Goal: Communication & Community: Ask a question

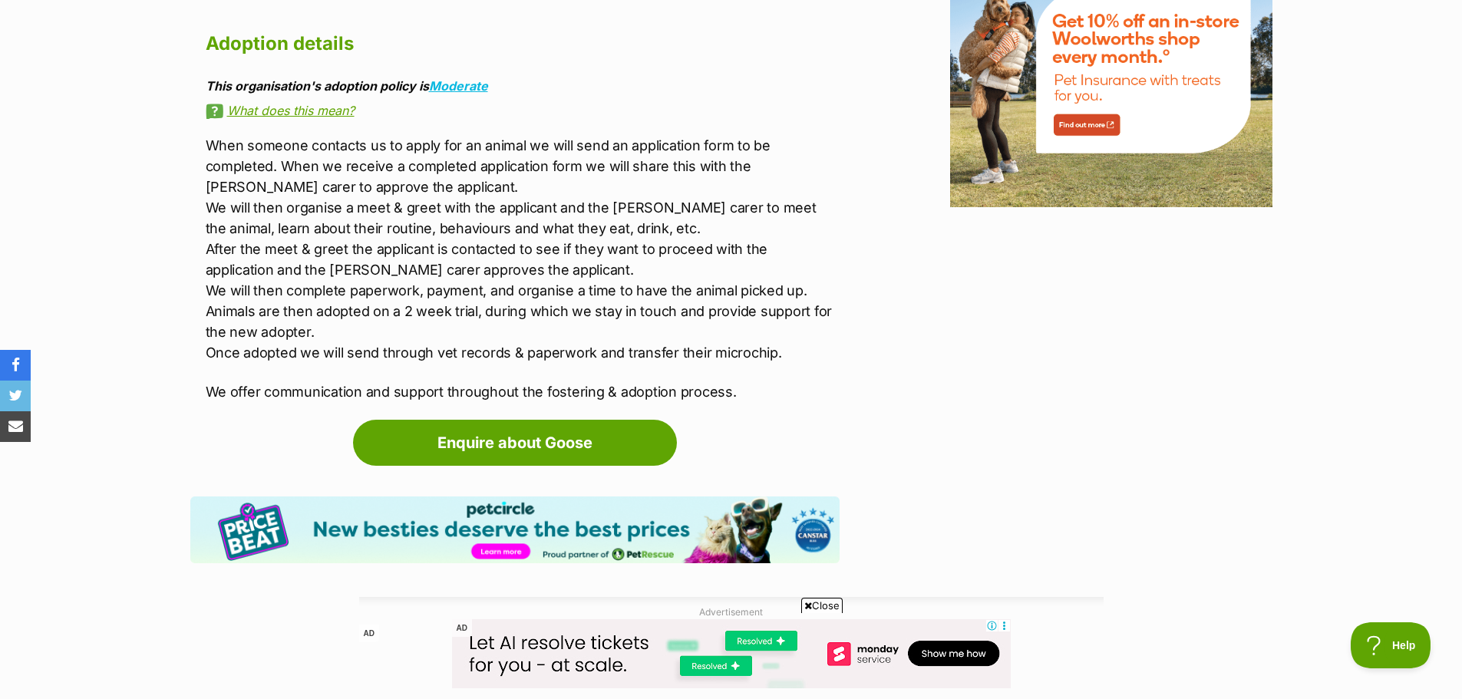
scroll to position [1972, 0]
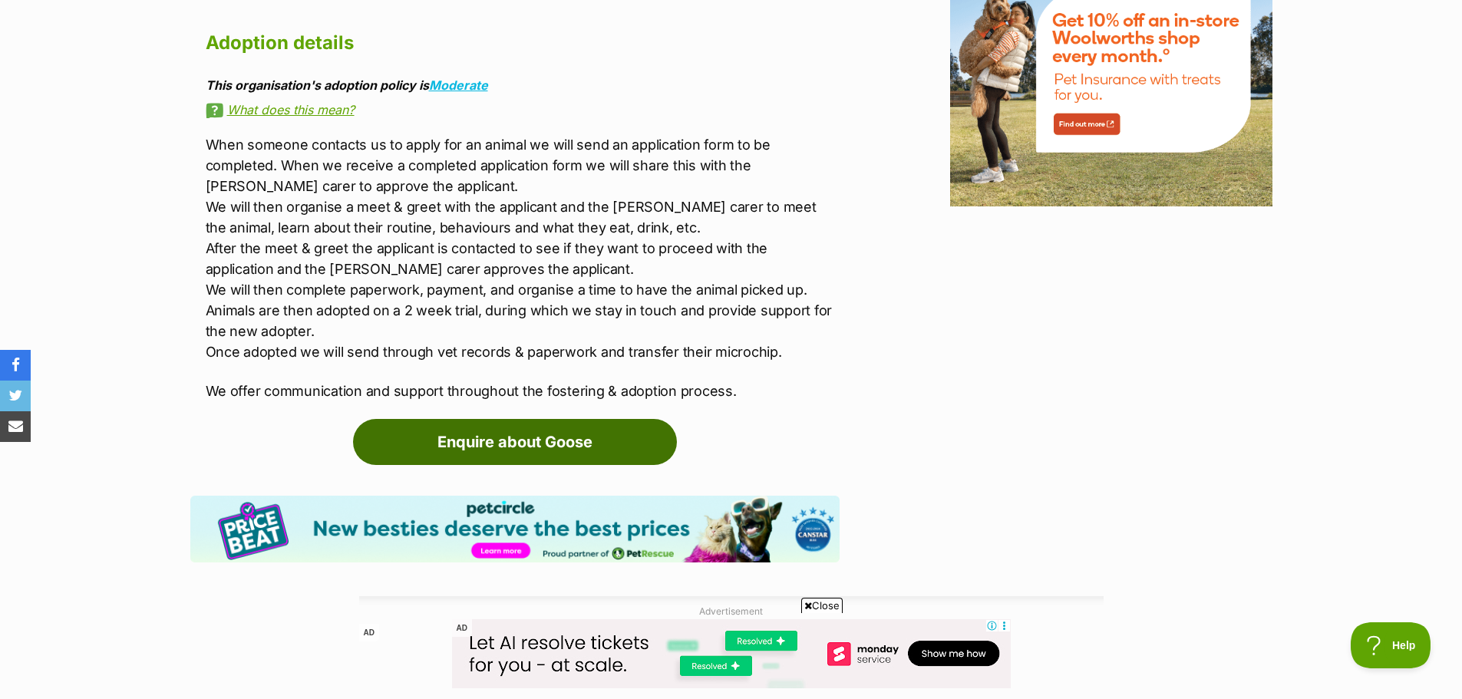
click at [595, 437] on link "Enquire about Goose" at bounding box center [515, 442] width 324 height 46
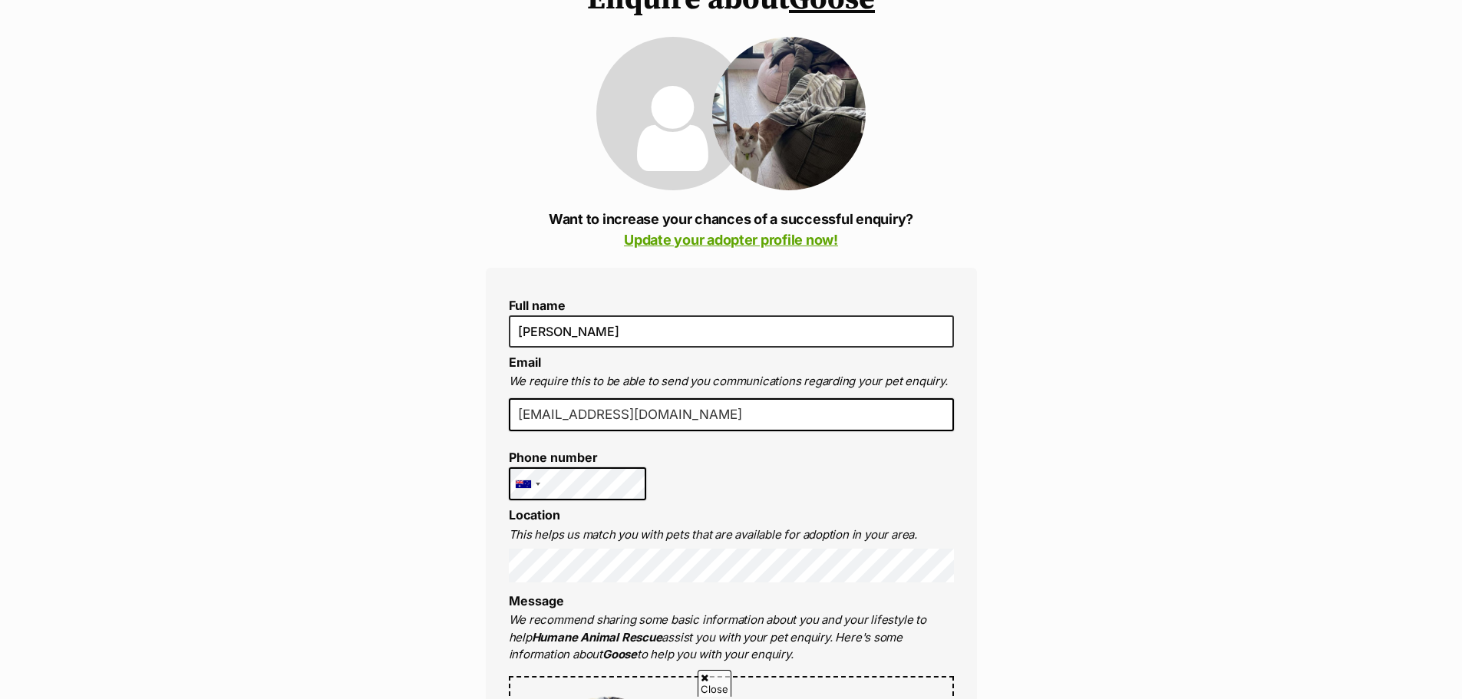
scroll to position [159, 0]
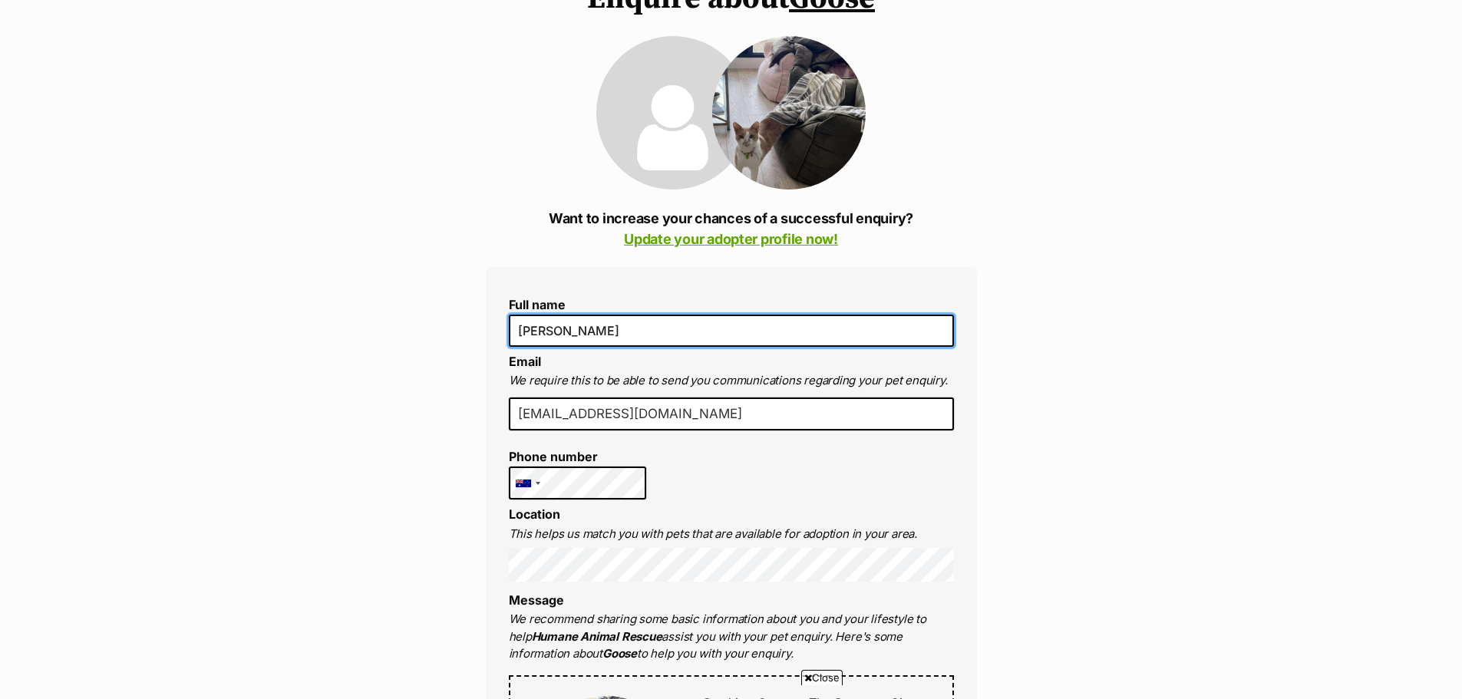
click at [679, 326] on input "[PERSON_NAME]" at bounding box center [731, 331] width 445 height 32
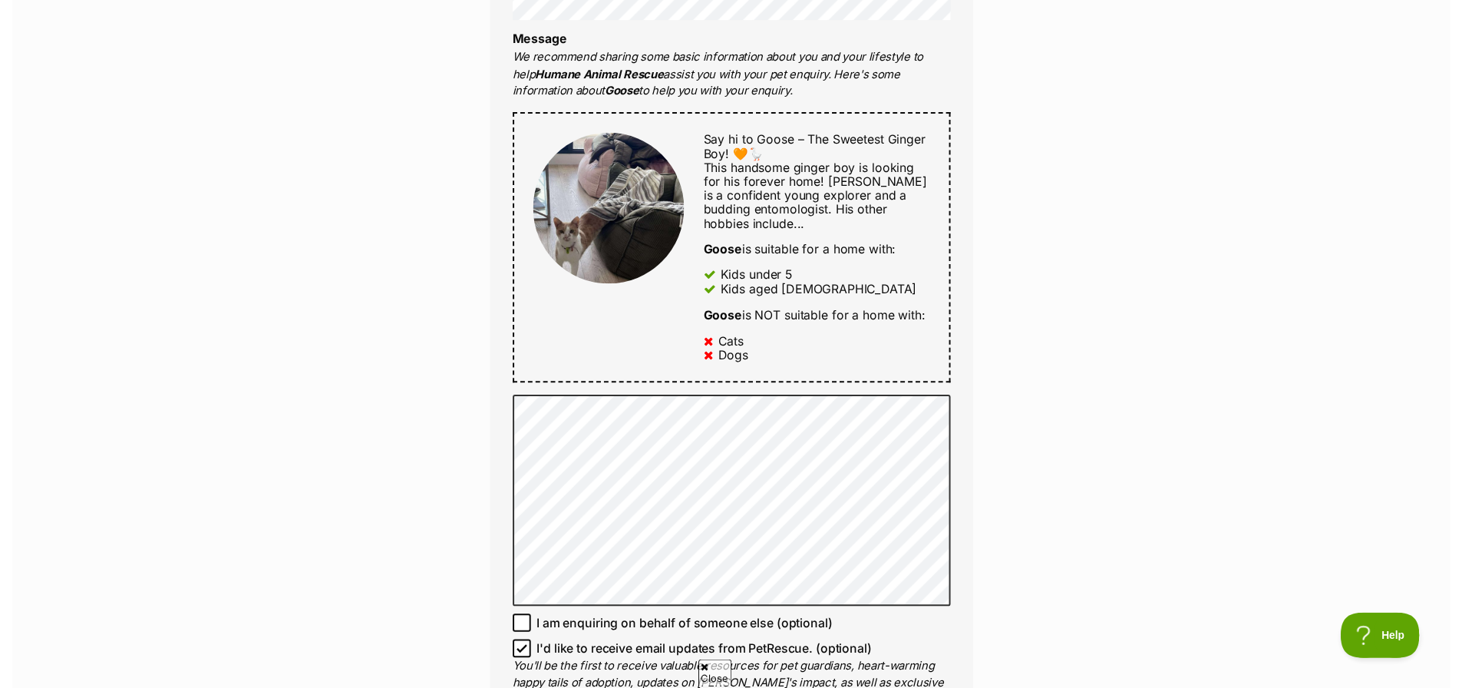
scroll to position [721, 0]
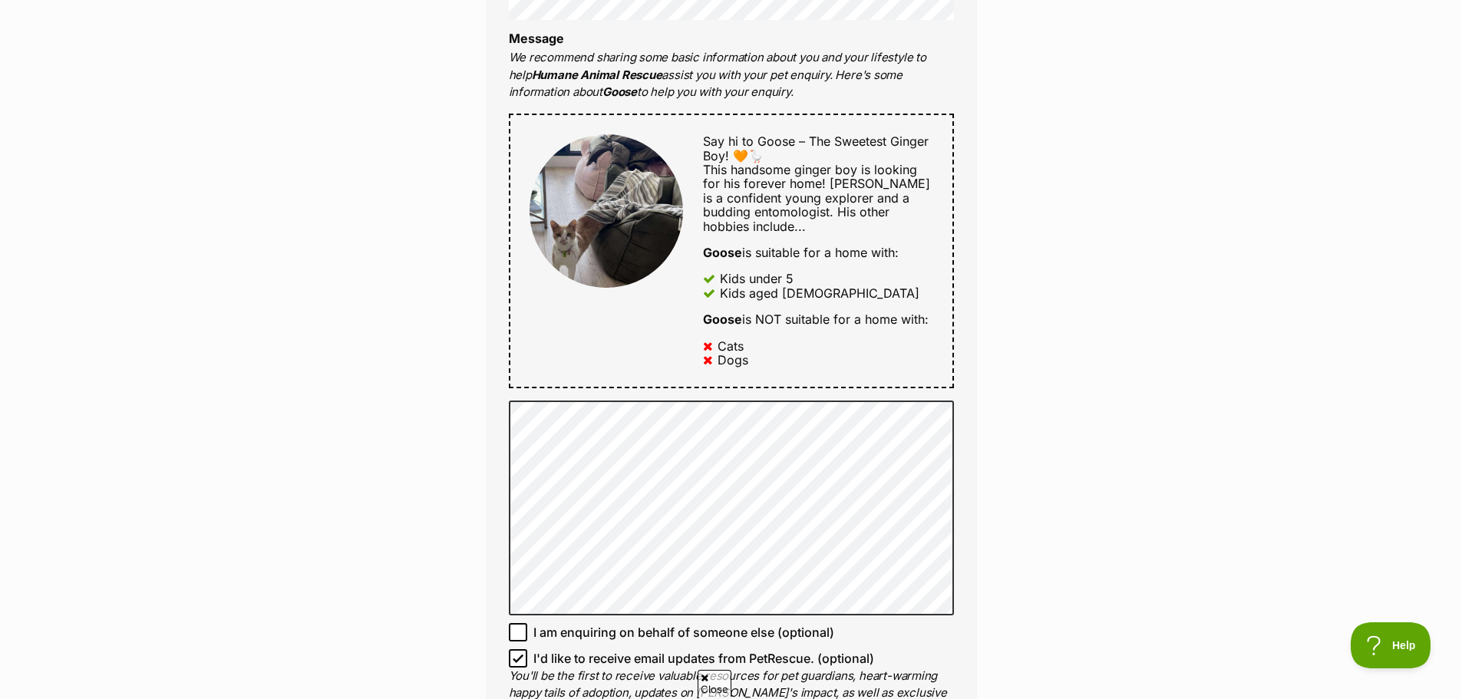
type input "Lai Tri Khang"
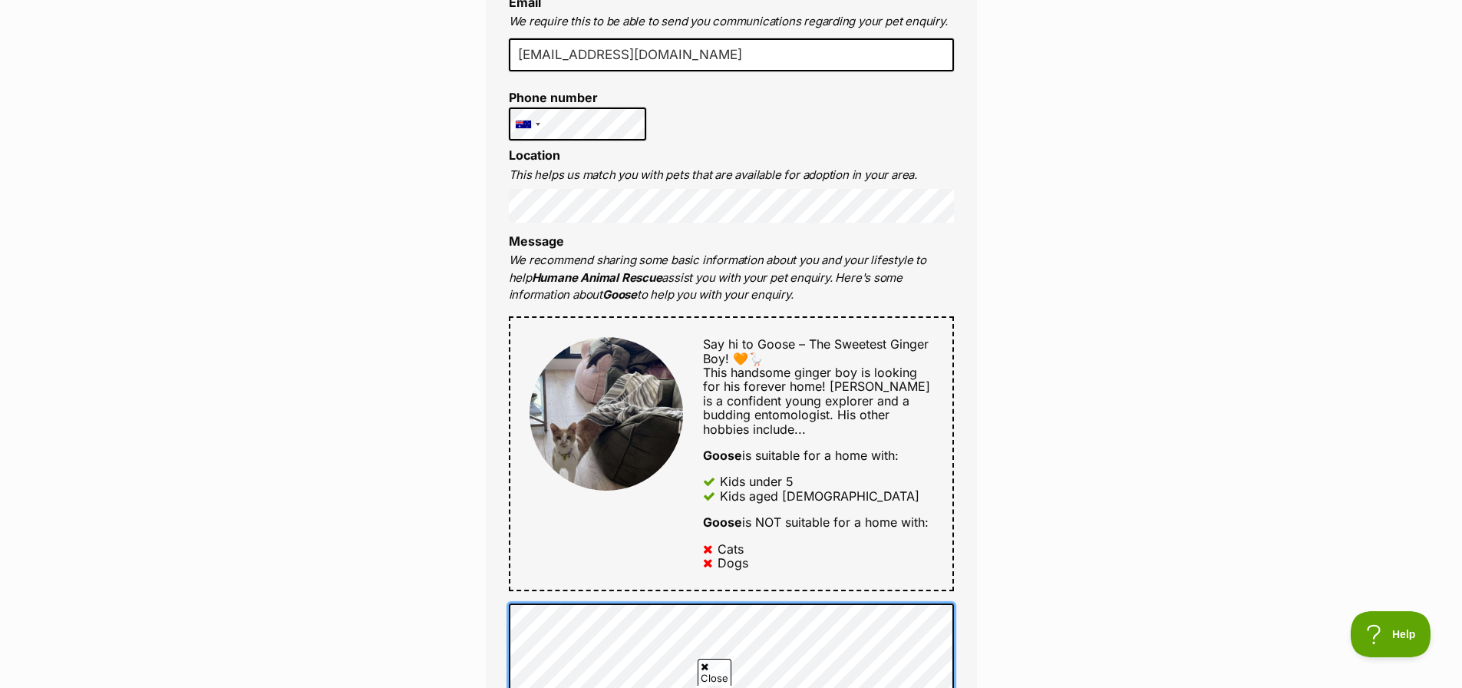
scroll to position [517, 0]
click at [906, 273] on p "We recommend sharing some basic information about you and your lifestyle to hel…" at bounding box center [731, 278] width 445 height 52
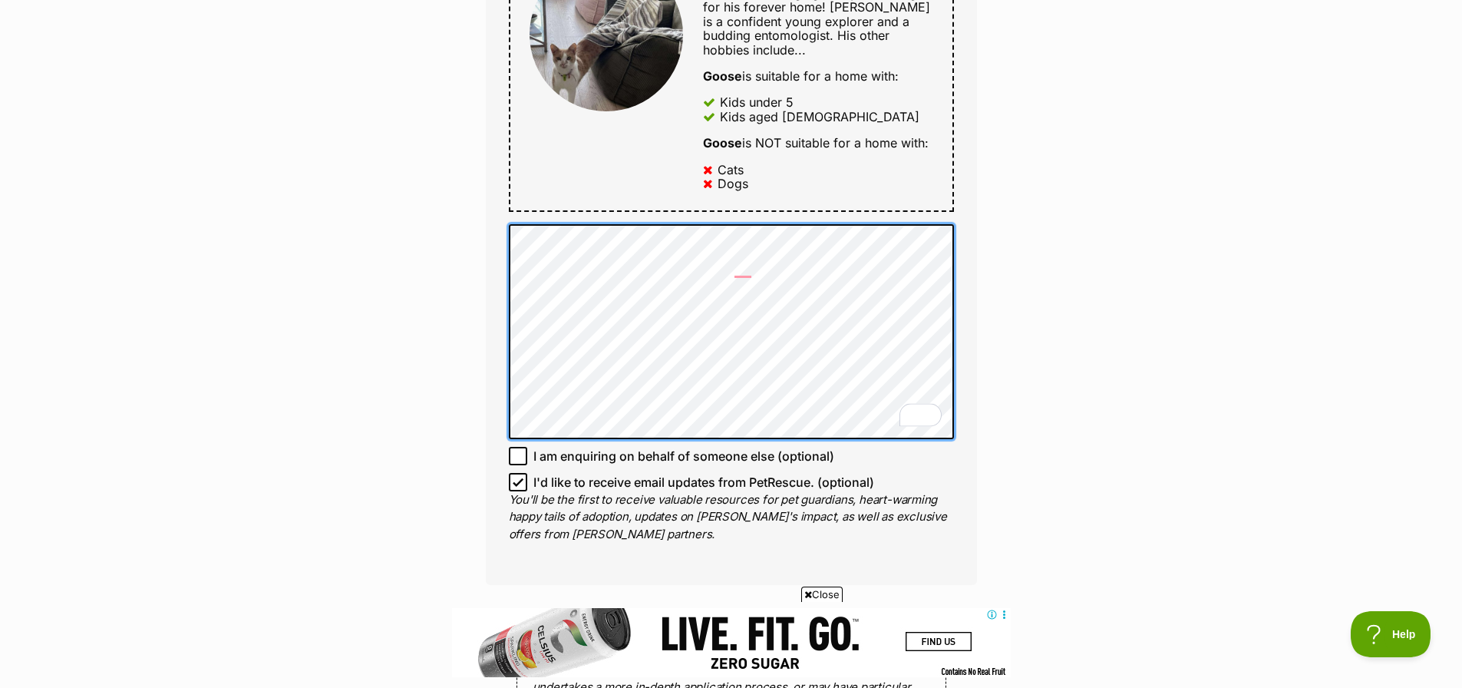
scroll to position [0, 0]
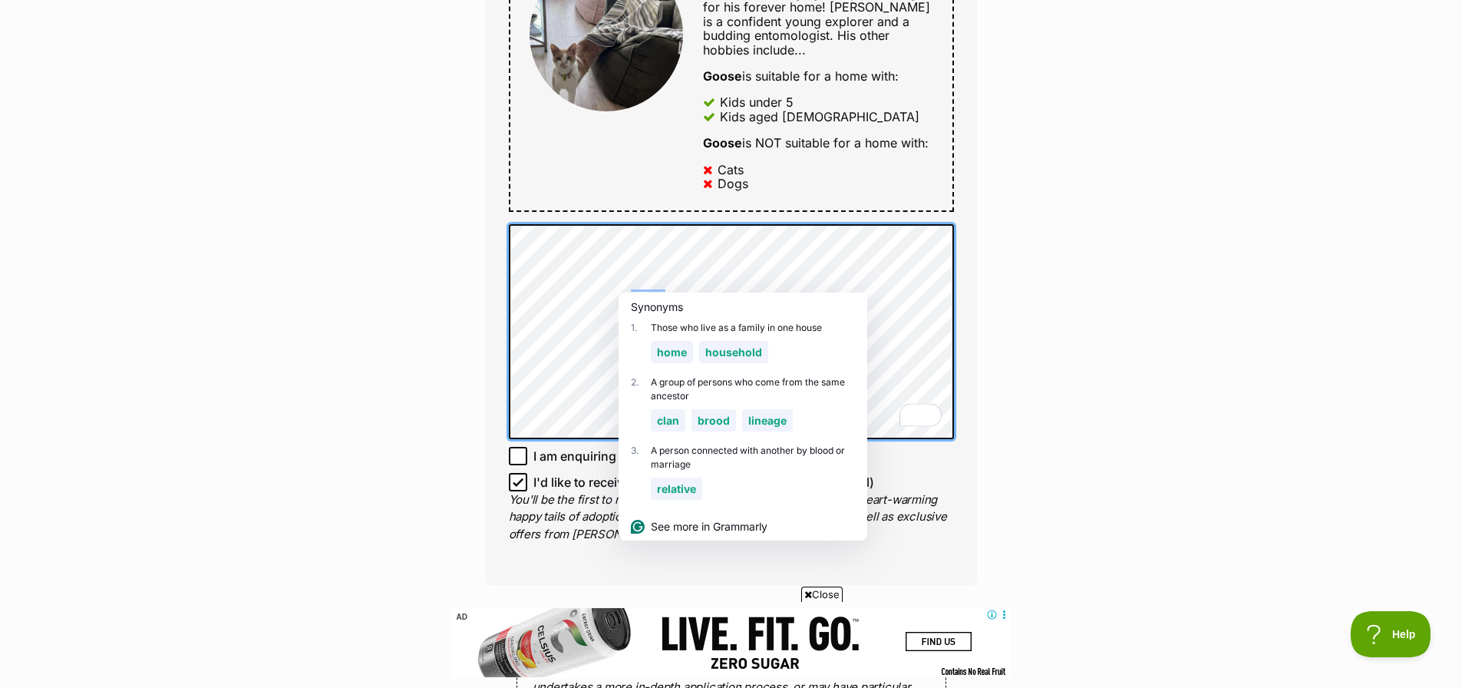
click at [621, 294] on div "Synonyms" at bounding box center [743, 306] width 249 height 28
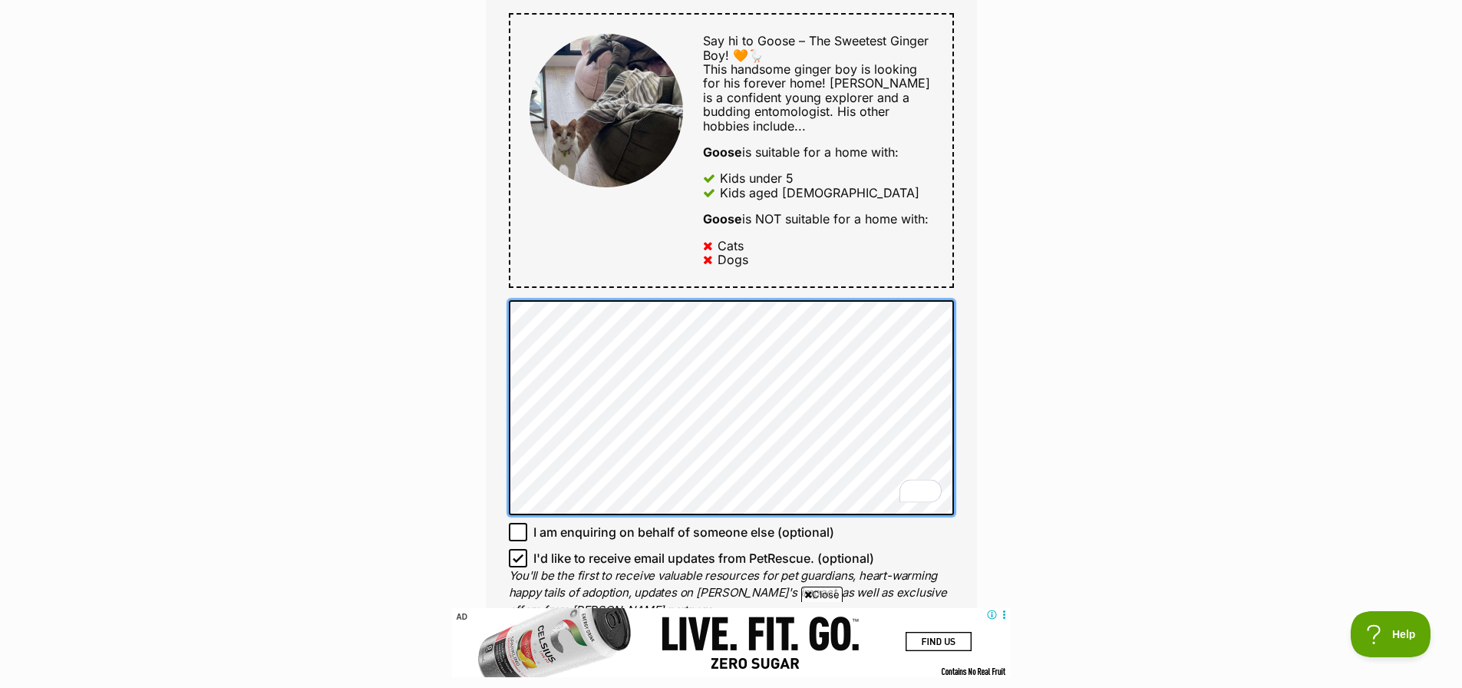
scroll to position [822, 0]
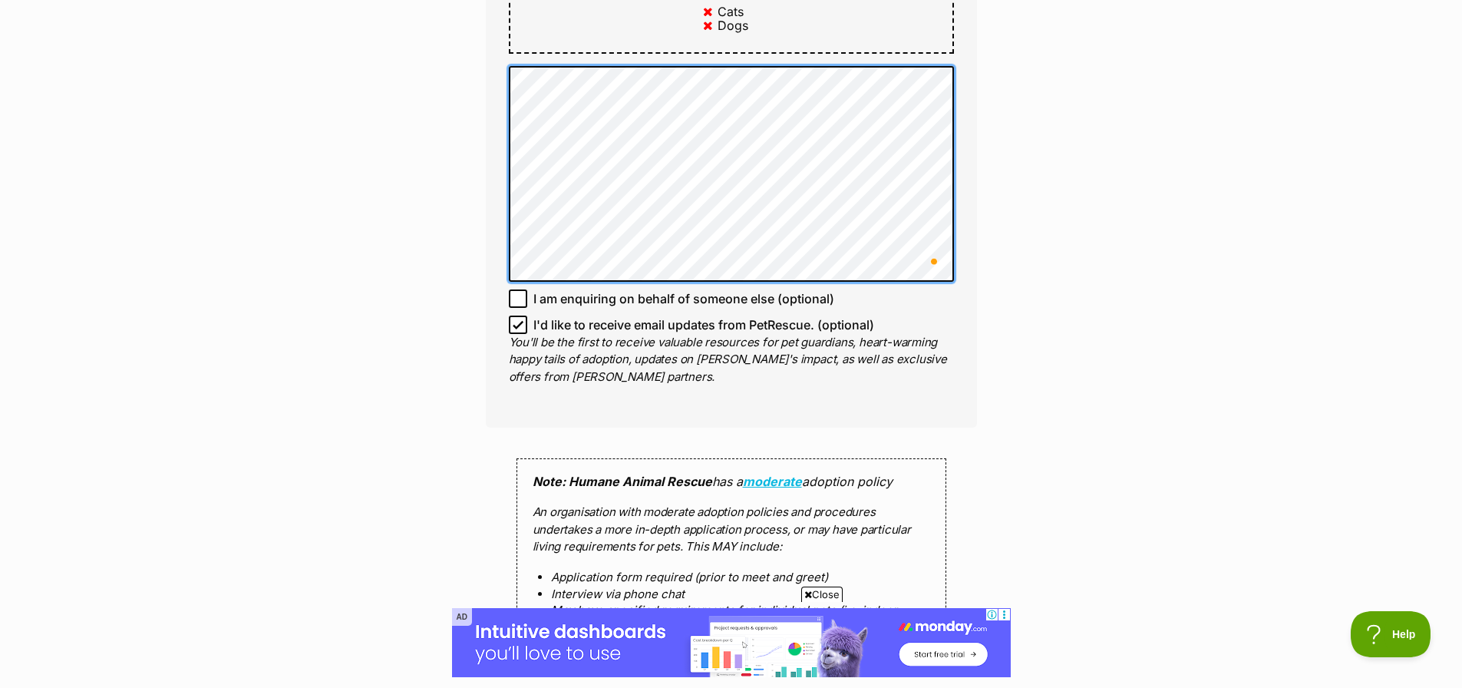
scroll to position [1056, 8]
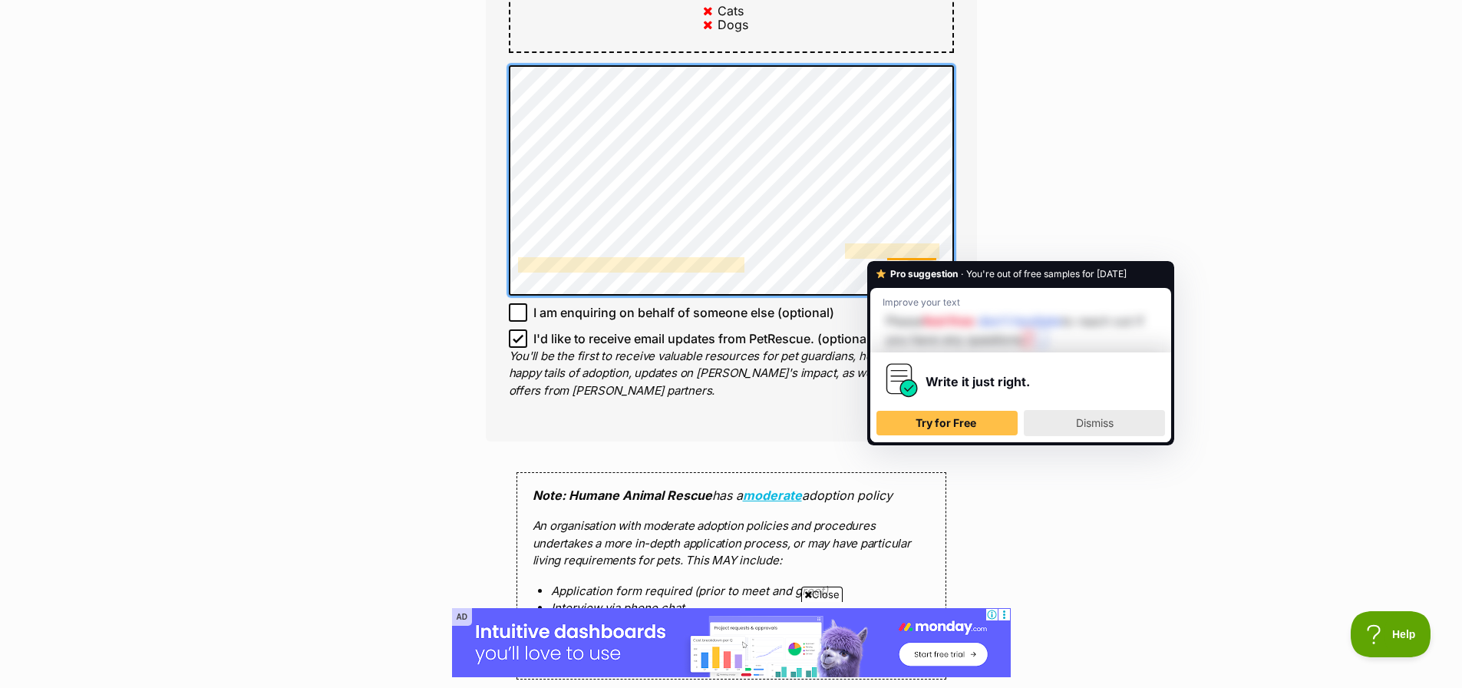
click at [1086, 414] on div "Dismiss" at bounding box center [1094, 423] width 127 height 25
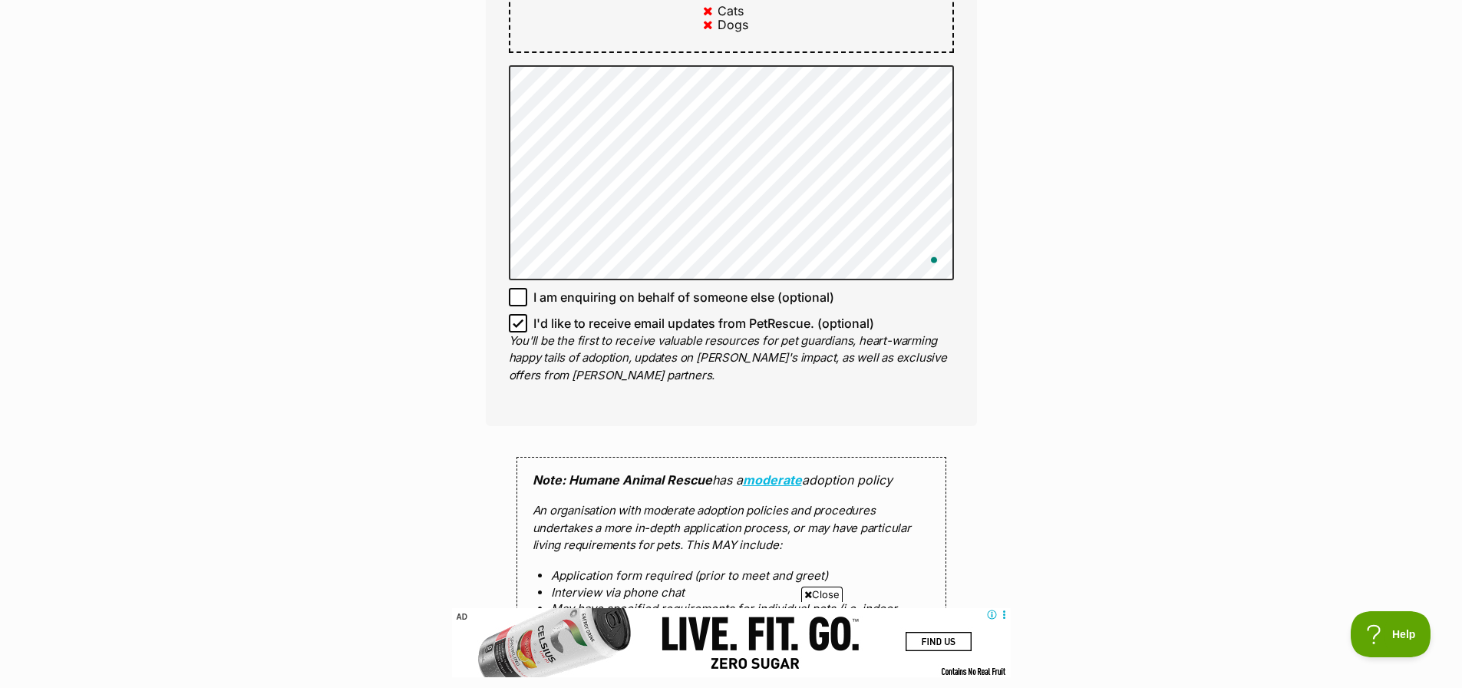
click at [1139, 269] on div "Enquire about Goose Want to increase your chances of a successful enquiry? Upda…" at bounding box center [731, 104] width 1462 height 2040
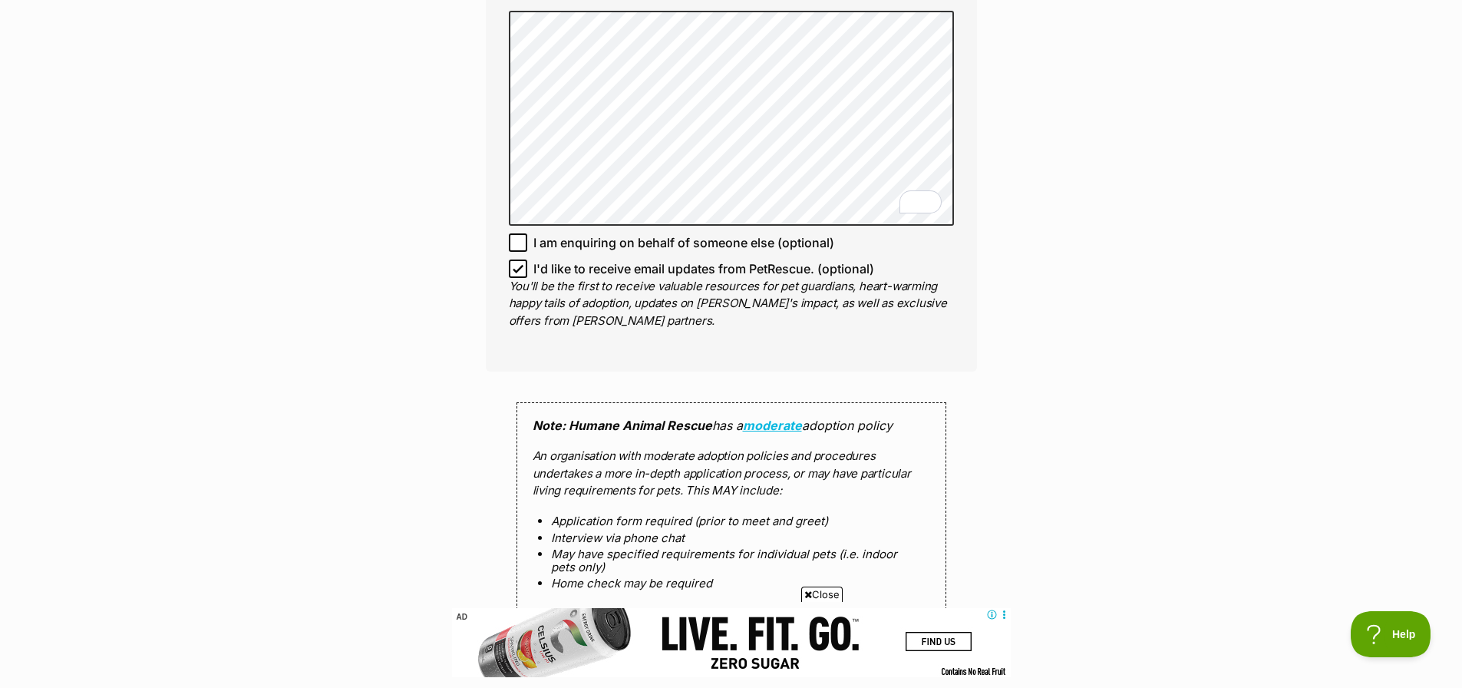
scroll to position [0, 8]
